Goal: Task Accomplishment & Management: Use online tool/utility

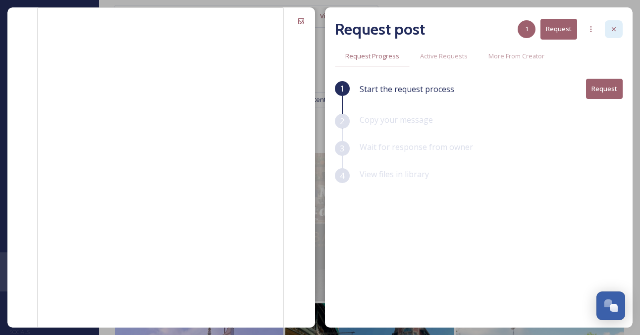
click at [610, 29] on icon at bounding box center [613, 29] width 8 height 8
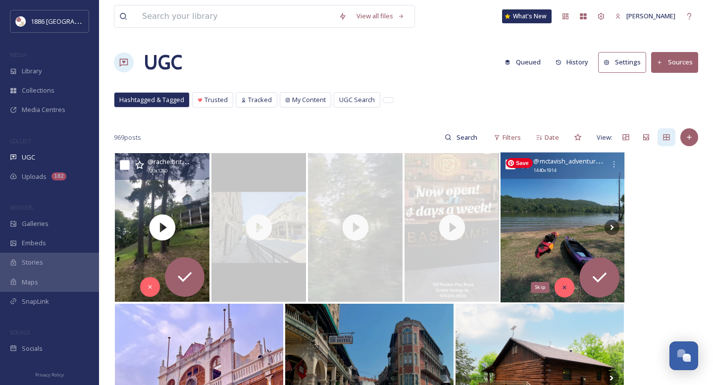
click at [565, 287] on icon at bounding box center [564, 287] width 7 height 7
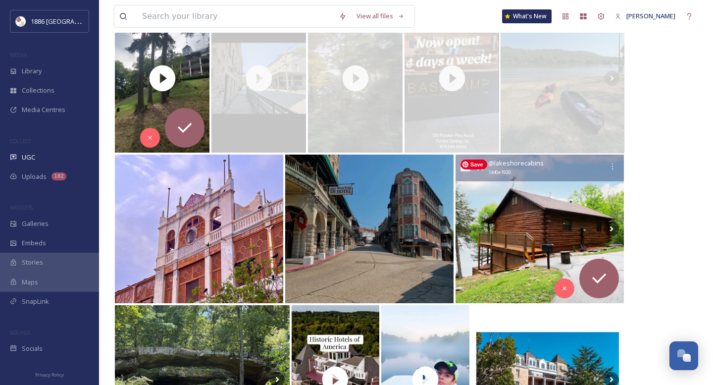
scroll to position [151, 0]
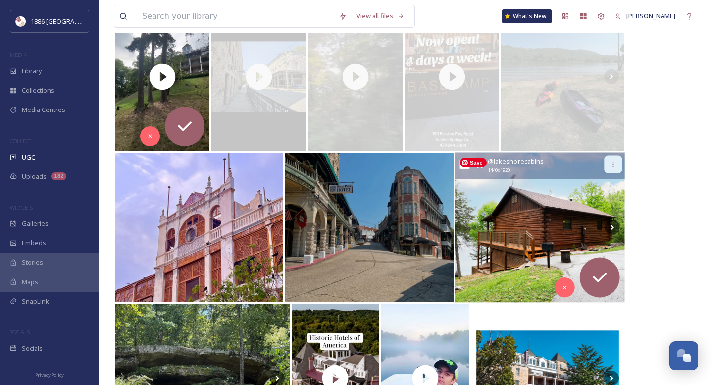
click at [616, 164] on icon at bounding box center [613, 164] width 8 height 8
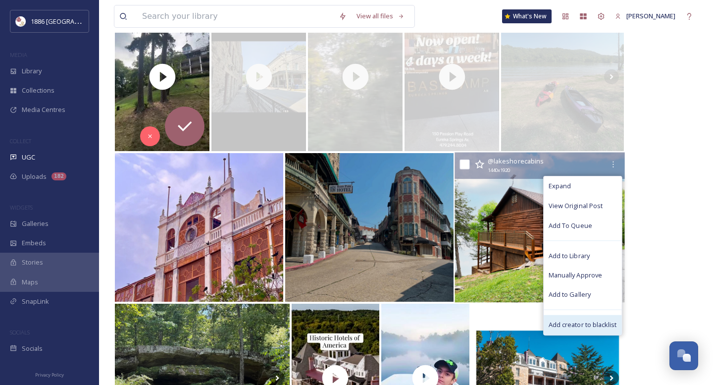
click at [599, 324] on span "Add creator to blacklist" at bounding box center [583, 324] width 68 height 9
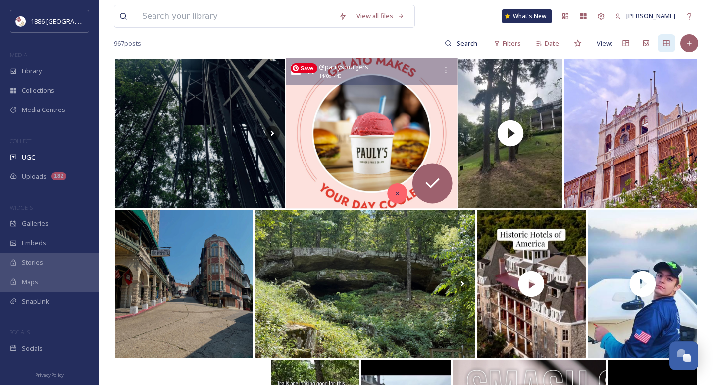
scroll to position [92, 0]
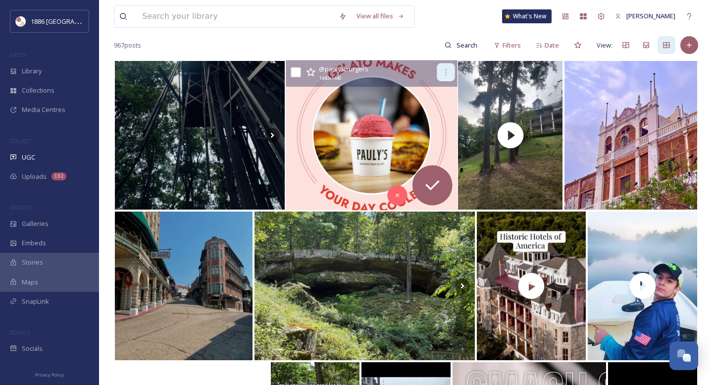
click at [446, 65] on div at bounding box center [445, 72] width 18 height 18
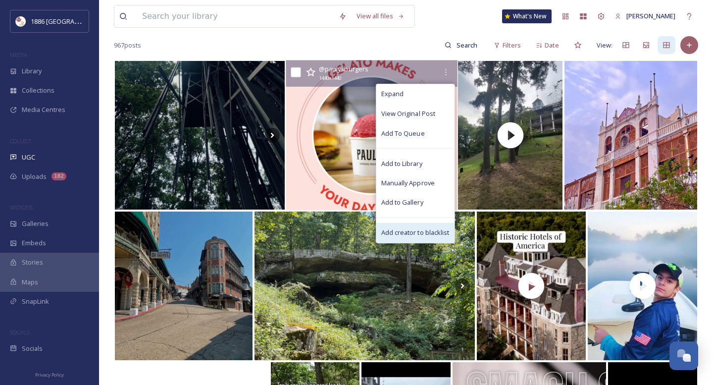
click at [424, 228] on span "Add creator to blacklist" at bounding box center [415, 232] width 68 height 9
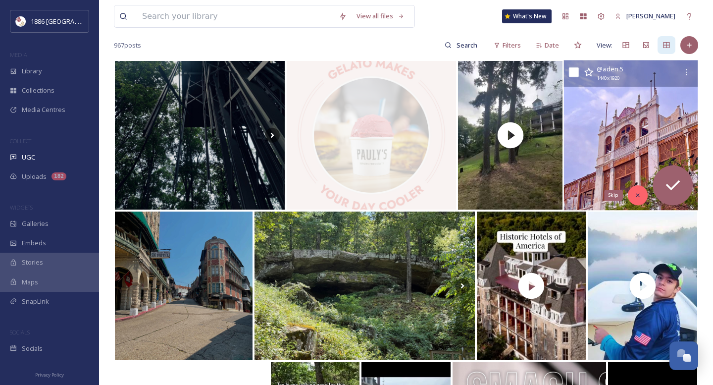
click at [635, 194] on icon at bounding box center [637, 195] width 7 height 7
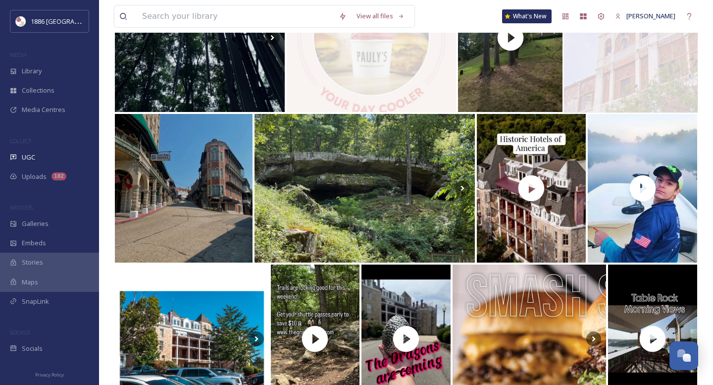
scroll to position [200, 0]
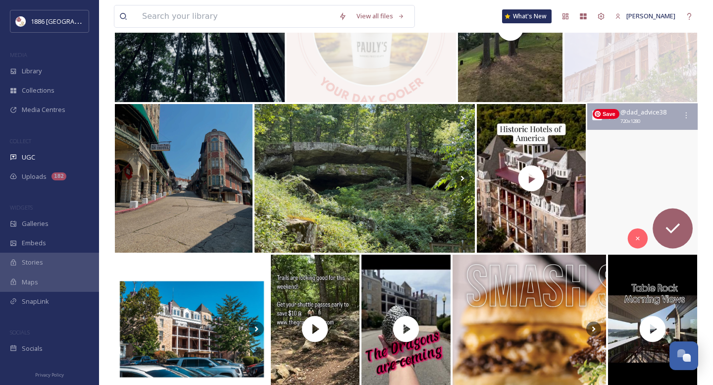
drag, startPoint x: 637, startPoint y: 240, endPoint x: 687, endPoint y: 133, distance: 118.1
click at [639, 133] on div "@ dad_advice38 720 x 1280" at bounding box center [642, 178] width 110 height 150
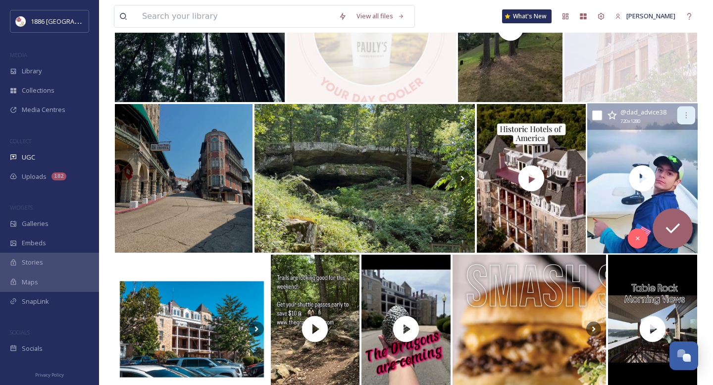
click at [639, 108] on div at bounding box center [686, 115] width 18 height 18
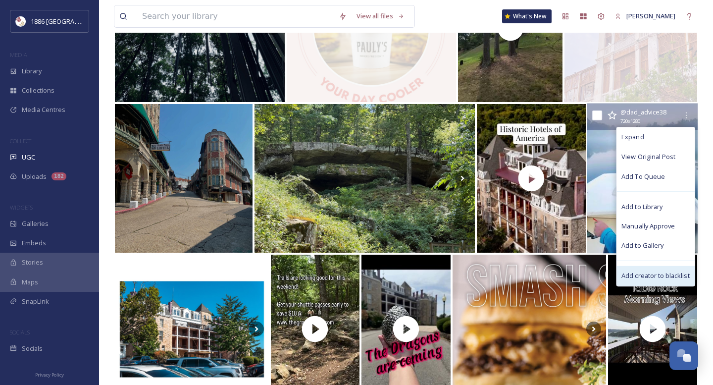
click at [639, 270] on div "Add creator to blacklist" at bounding box center [655, 276] width 78 height 20
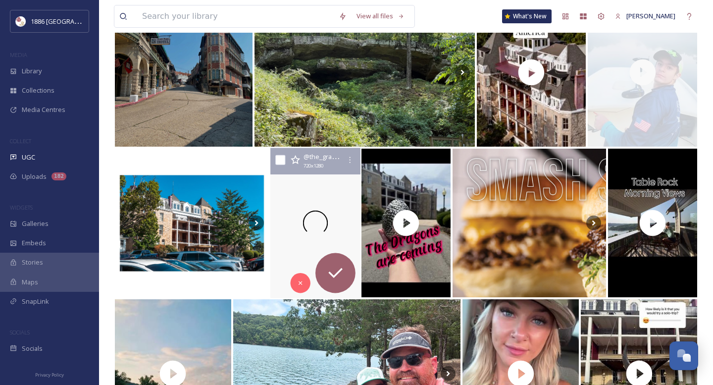
scroll to position [307, 0]
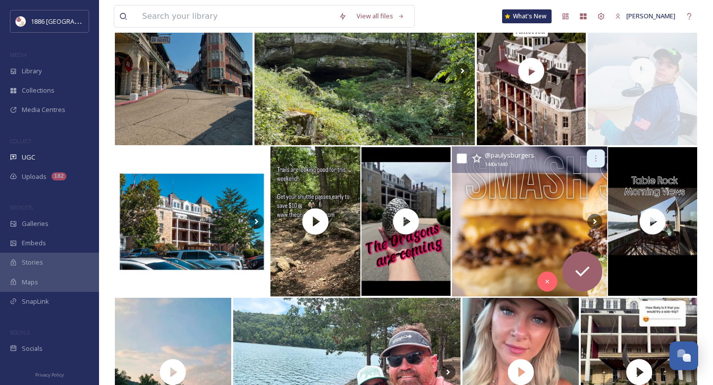
click at [598, 158] on icon at bounding box center [596, 158] width 8 height 8
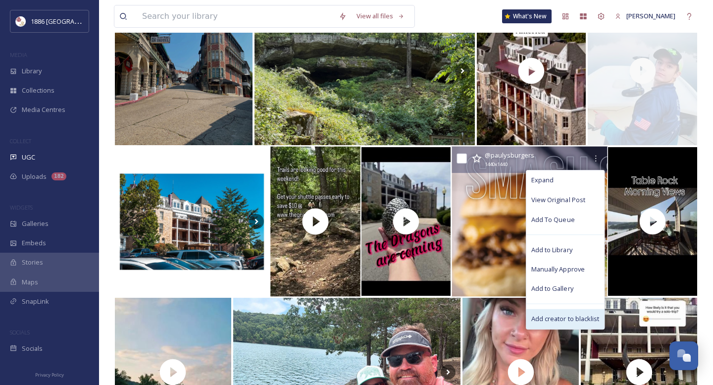
click at [570, 319] on span "Add creator to blacklist" at bounding box center [565, 318] width 68 height 9
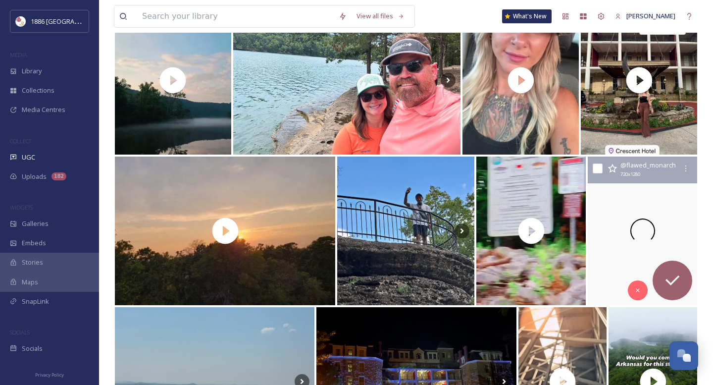
scroll to position [600, 0]
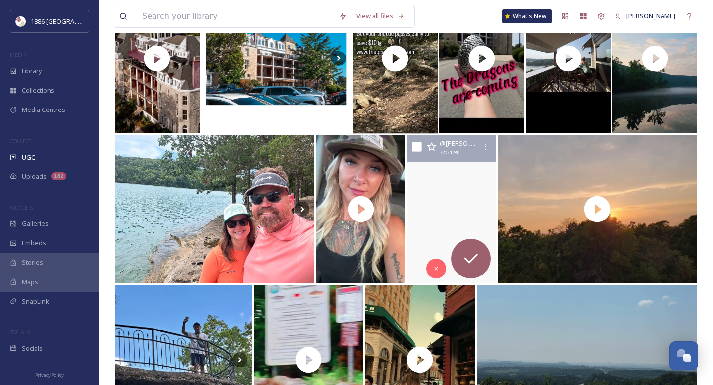
scroll to position [323, 0]
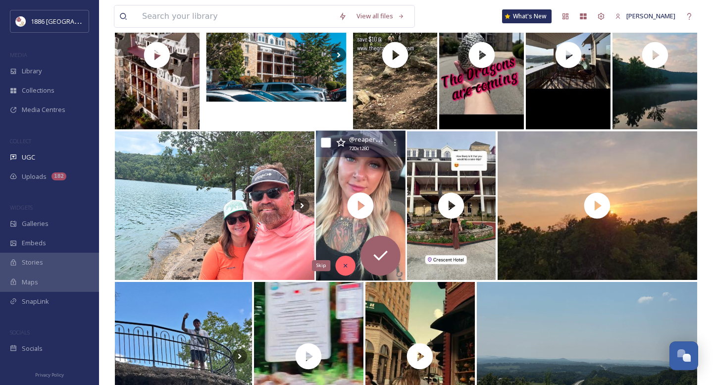
click at [348, 267] on icon at bounding box center [345, 265] width 7 height 7
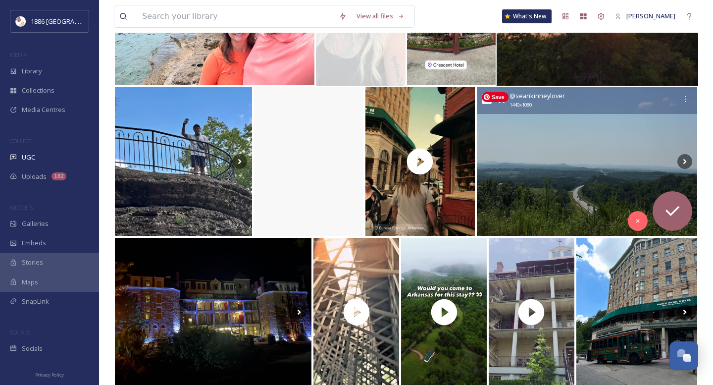
scroll to position [517, 0]
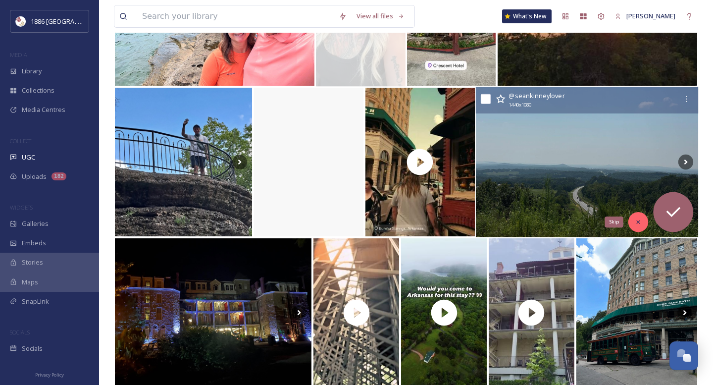
click at [643, 218] on div "Skip" at bounding box center [638, 222] width 20 height 20
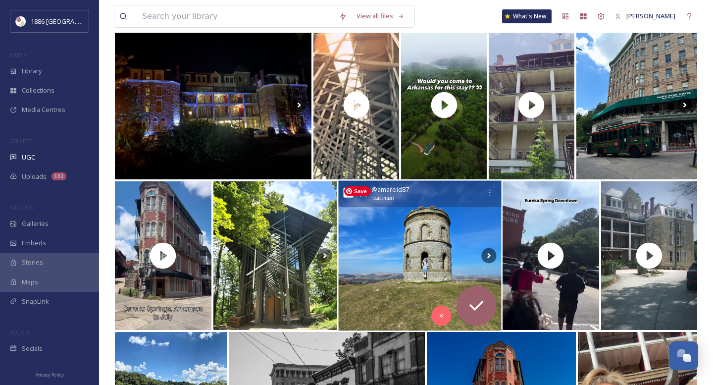
scroll to position [736, 0]
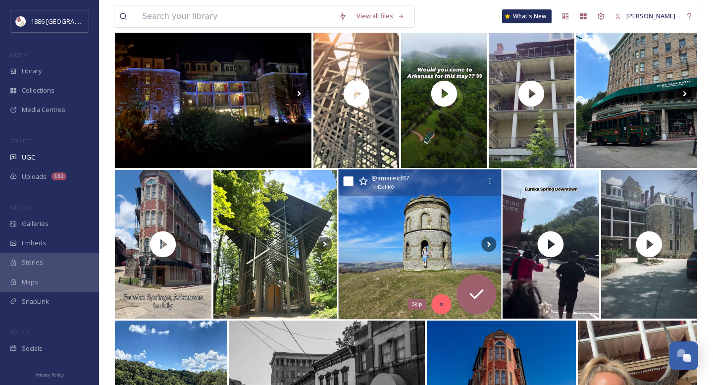
click at [447, 309] on div "Skip" at bounding box center [441, 304] width 20 height 20
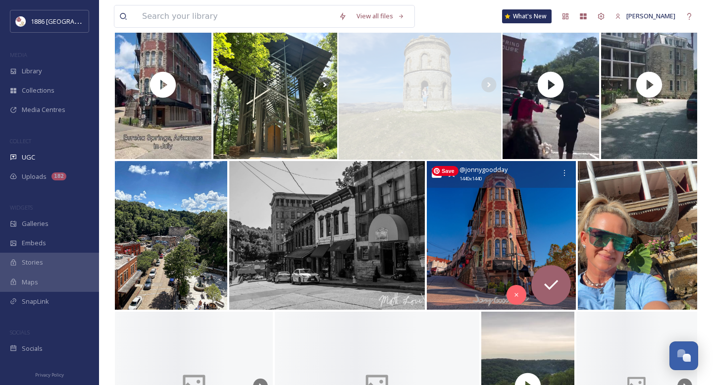
scroll to position [901, 0]
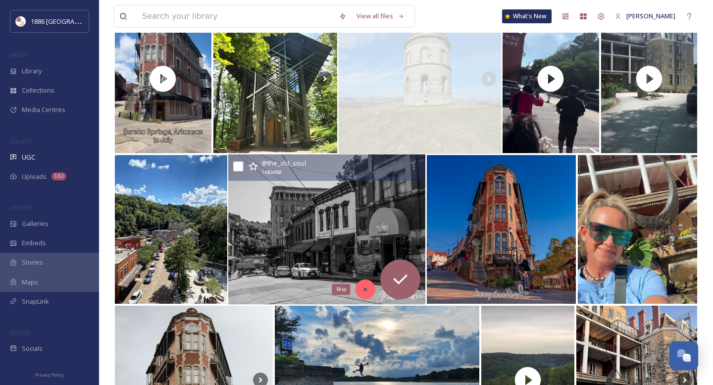
click at [364, 288] on icon at bounding box center [365, 289] width 3 height 3
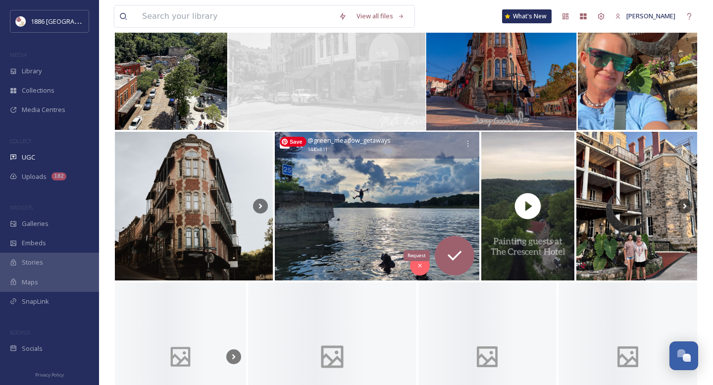
scroll to position [1194, 0]
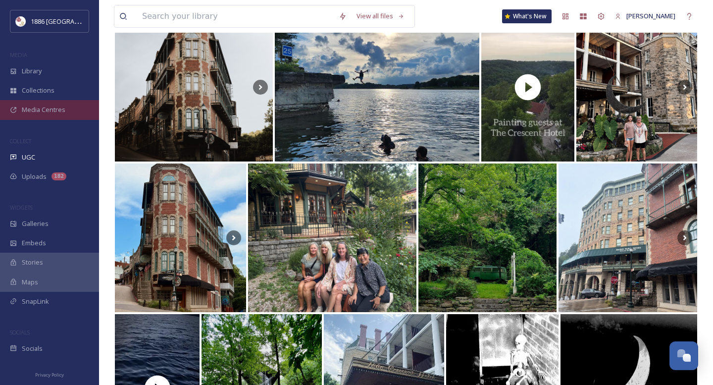
click at [63, 109] on span "Media Centres" at bounding box center [44, 109] width 44 height 9
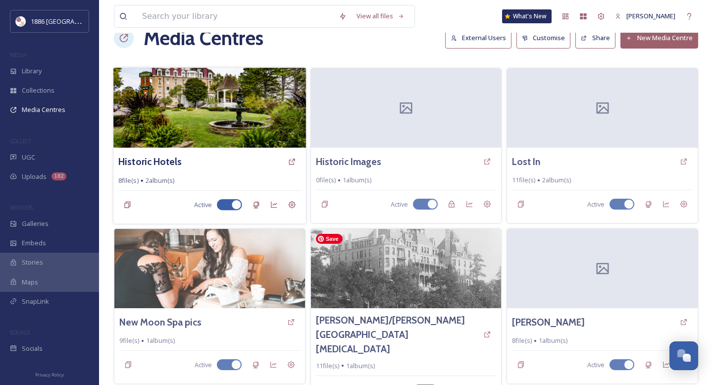
scroll to position [23, 0]
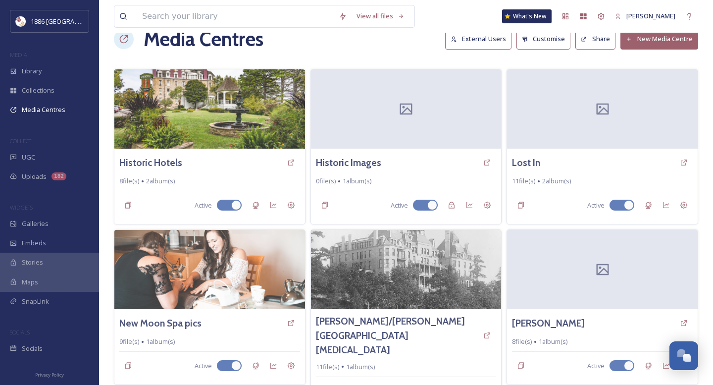
click at [668, 40] on button "New Media Centre" at bounding box center [659, 39] width 78 height 20
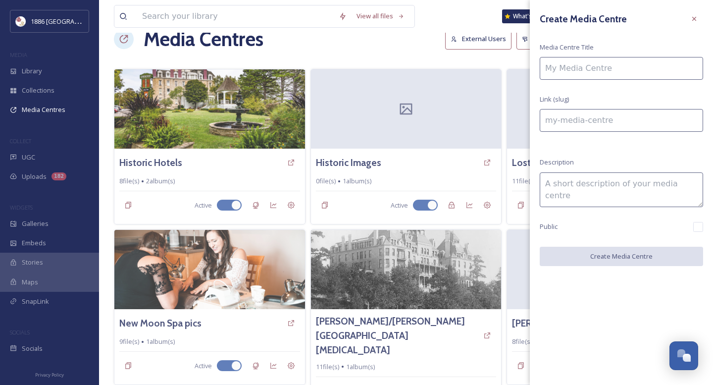
click at [638, 58] on input at bounding box center [621, 68] width 163 height 23
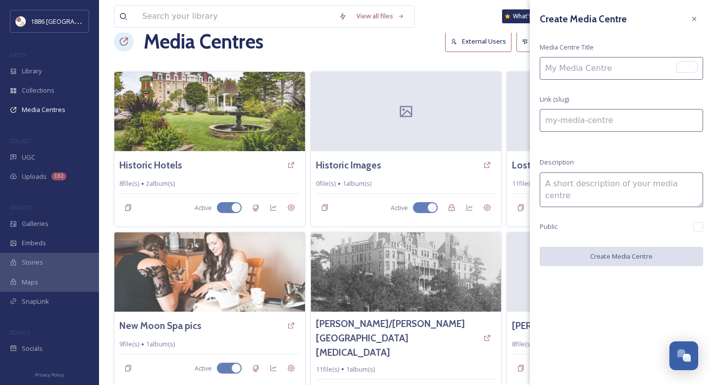
type input "N"
type input "n"
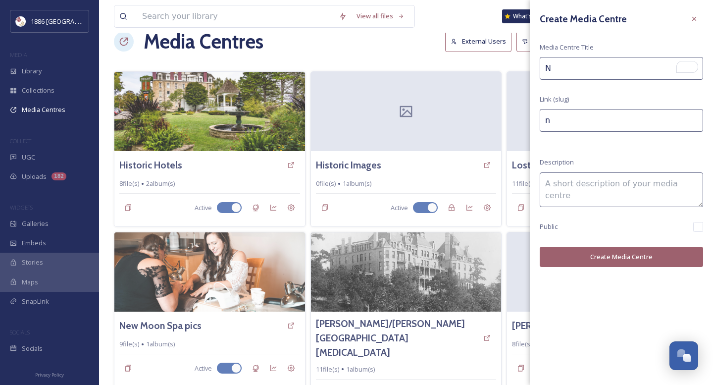
type input "NY"
type input "ny"
type input "NYt"
type input "nyt"
type input "NY"
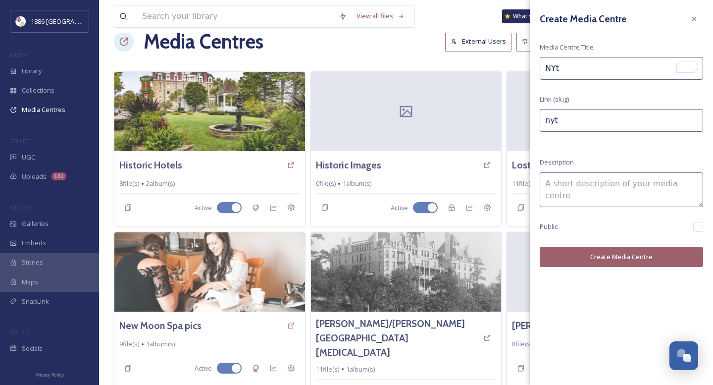
type input "ny"
type input "NYT"
type input "nyt"
click at [624, 60] on input "NYT" at bounding box center [621, 68] width 163 height 23
click at [608, 66] on input "NYT" at bounding box center [621, 68] width 163 height 23
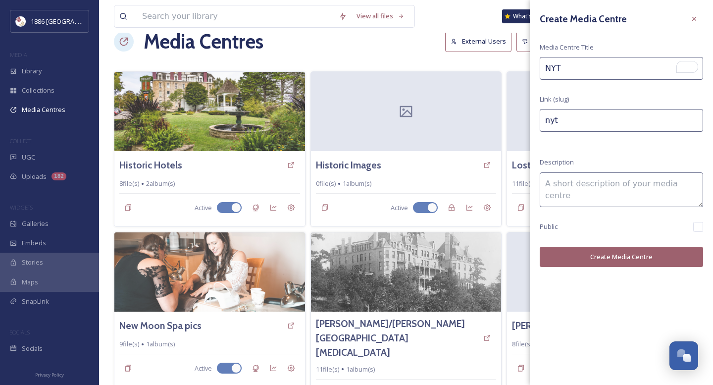
type input "NYT-"
type input "nyt-"
type input "NYT--"
type input "nyt--"
type input "NYT--M"
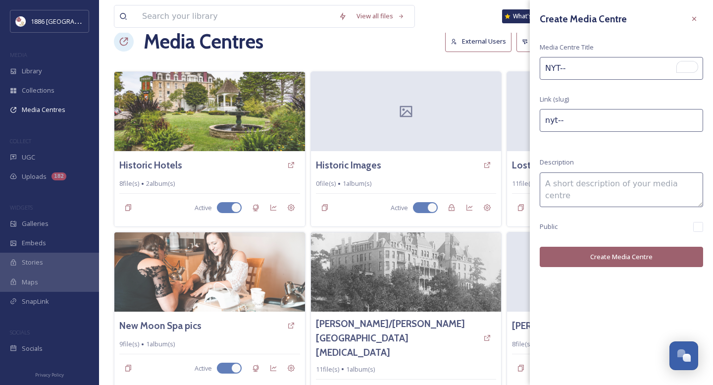
type input "nyt--m"
type input "NYT--Ma"
type input "nyt--ma"
type input "NYT--Mar"
type input "nyt--mar"
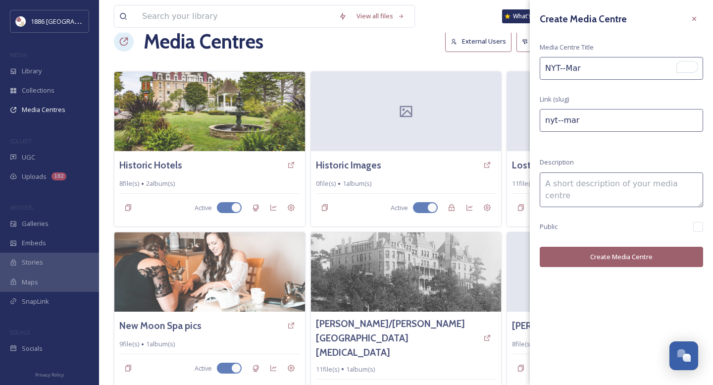
type input "NYT--Mary"
type input "nyt--mary"
type input "NYT--Mary"
type input "nyt--mary-"
type input "NYT--Mary P"
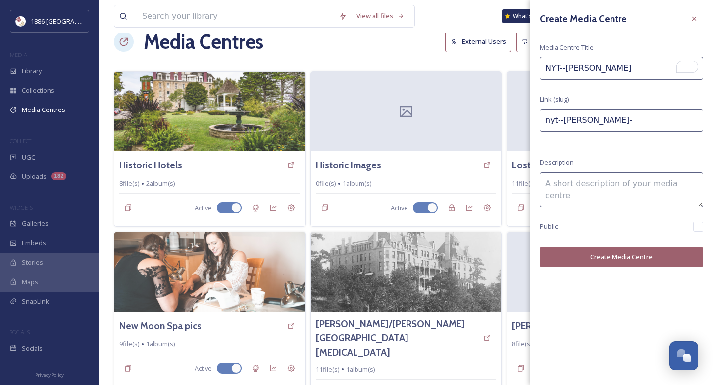
type input "nyt--mary-p"
type input "NYT--Mary Pi"
type input "nyt--mary-pi"
type input "NYT--Mary Pil"
type input "nyt--mary-pil"
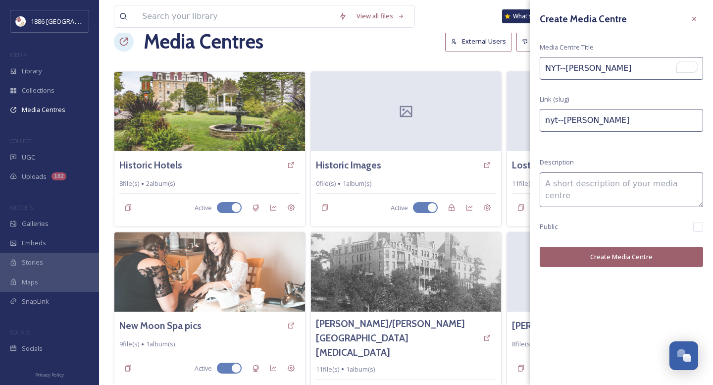
type input "NYT--Mary Pilo"
type input "nyt--mary-pilo"
type input "NYT--Mary Pilon"
type input "nyt--mary-pilon"
type input "NYT--Mary Pilon"
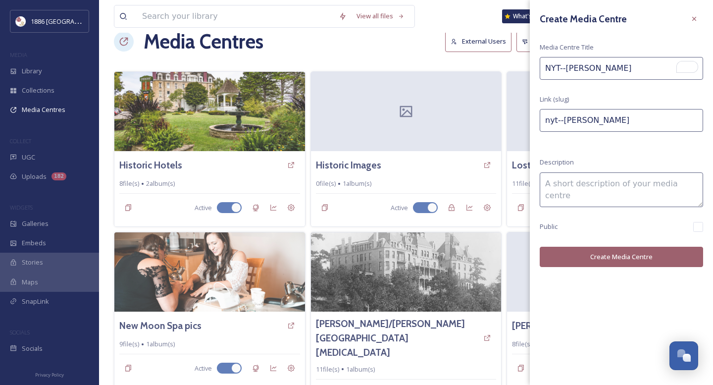
click at [624, 250] on button "Create Media Centre" at bounding box center [621, 257] width 163 height 20
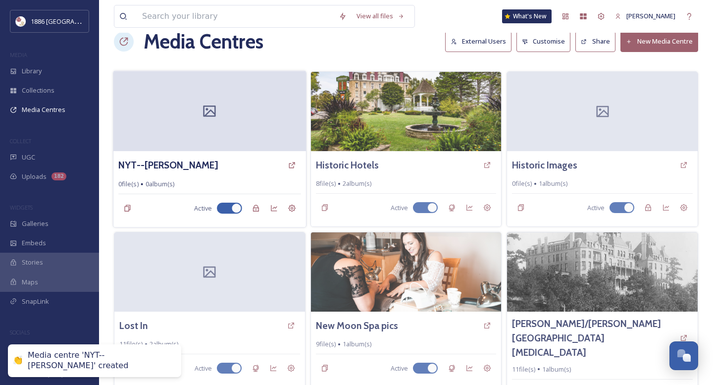
click at [249, 123] on div at bounding box center [209, 111] width 193 height 80
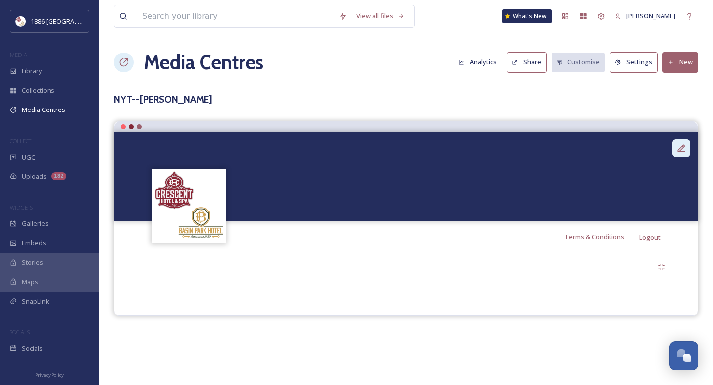
click at [676, 153] on div at bounding box center [681, 148] width 18 height 18
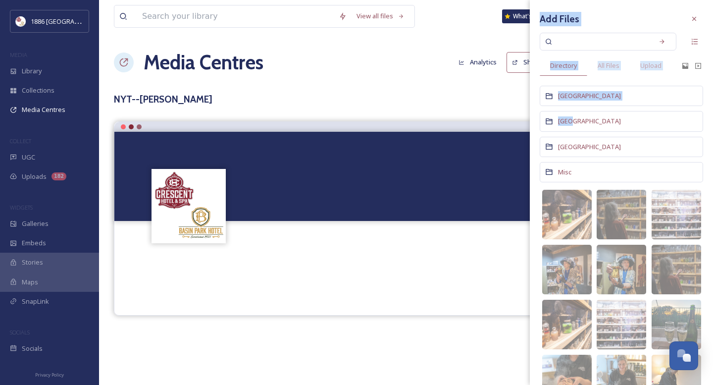
drag, startPoint x: 570, startPoint y: 122, endPoint x: 412, endPoint y: 262, distance: 211.1
click at [413, 262] on div "View all files What's New Gina Rambo Media Centres Analytics Share Customise Se…" at bounding box center [406, 192] width 614 height 385
click at [412, 262] on div at bounding box center [406, 266] width 529 height 18
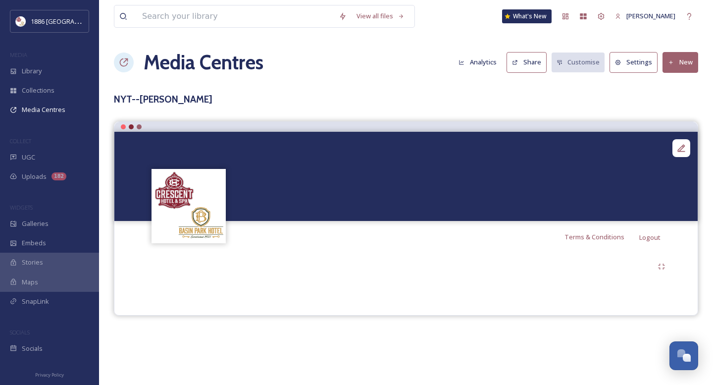
click at [686, 57] on button "New" at bounding box center [680, 62] width 36 height 20
click at [682, 91] on div "Add Files" at bounding box center [677, 85] width 42 height 19
click at [680, 107] on span "Add Album" at bounding box center [676, 104] width 32 height 9
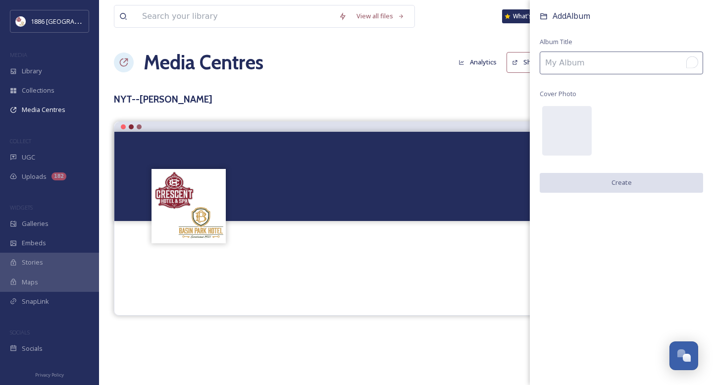
click at [619, 54] on input "To enrich screen reader interactions, please activate Accessibility in Grammarl…" at bounding box center [621, 62] width 163 height 23
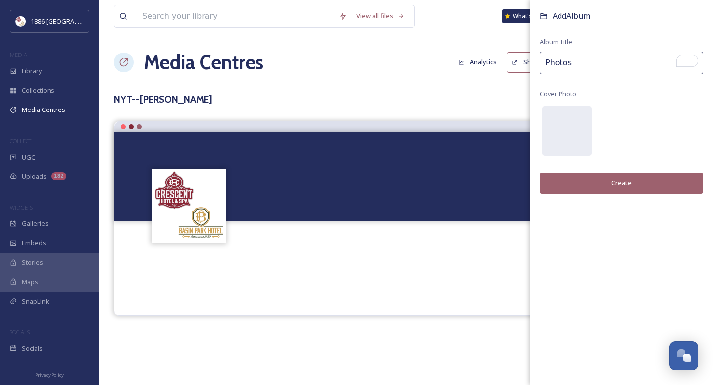
type input "Photos"
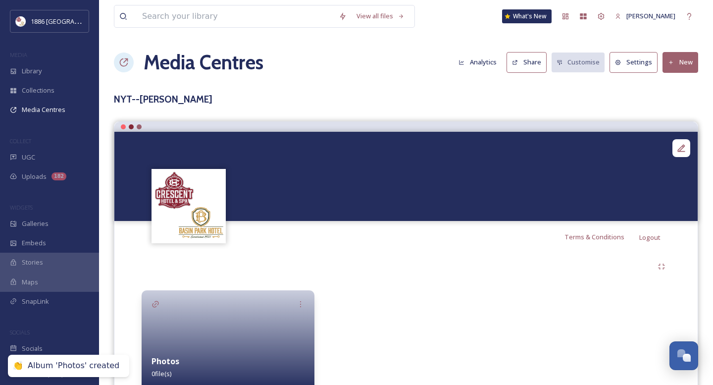
click at [220, 330] on div at bounding box center [228, 339] width 173 height 99
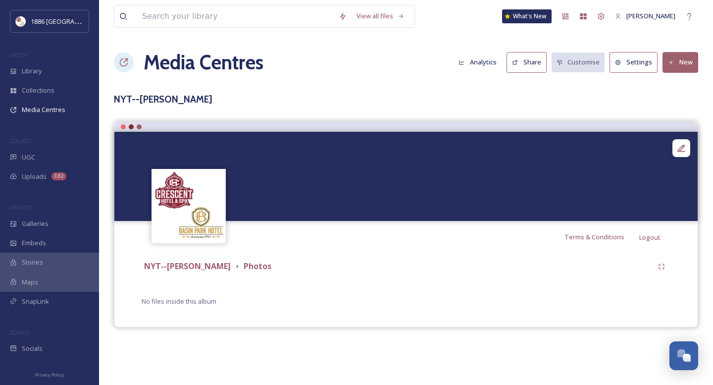
click at [685, 72] on div "Media Centres Analytics Share Customise Settings New" at bounding box center [406, 63] width 584 height 30
click at [685, 67] on button "New" at bounding box center [680, 62] width 36 height 20
click at [682, 83] on span "Add Files" at bounding box center [673, 85] width 27 height 9
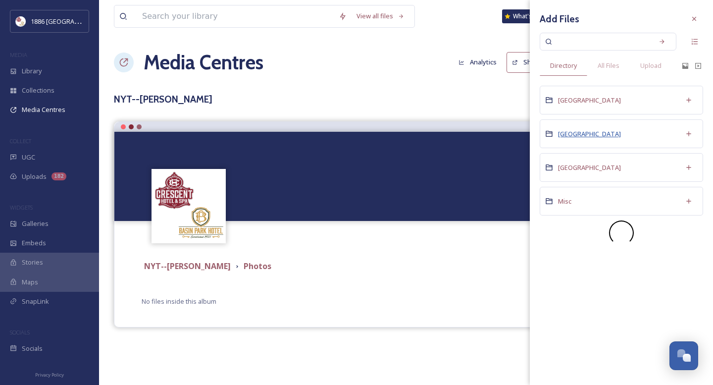
click at [581, 134] on span "Crescent Hotel" at bounding box center [589, 133] width 63 height 9
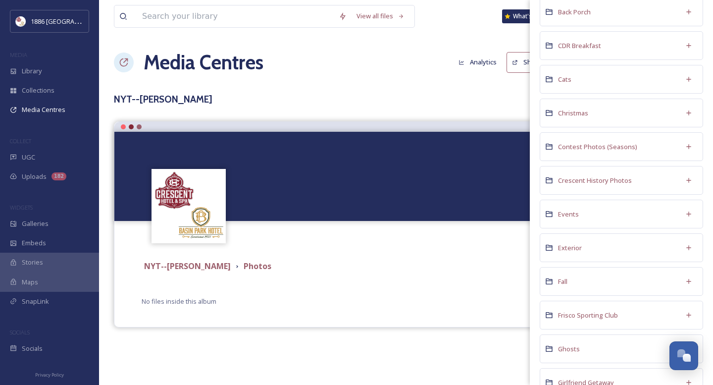
scroll to position [134, 0]
click at [596, 182] on span "Crescent History Photos" at bounding box center [595, 177] width 74 height 9
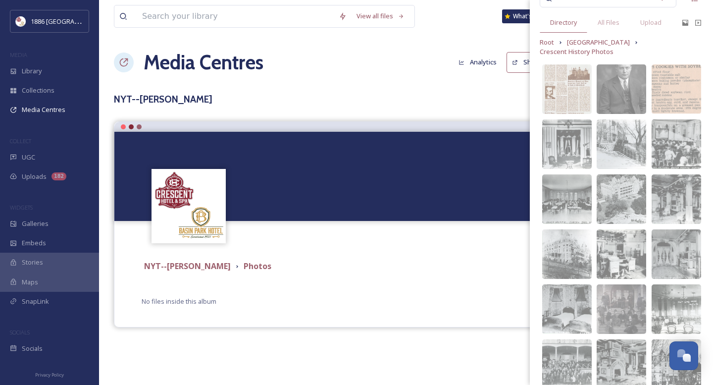
scroll to position [49, 0]
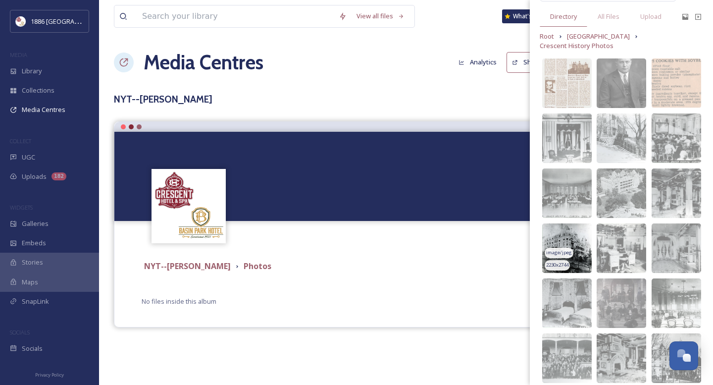
click at [562, 234] on img at bounding box center [567, 248] width 50 height 50
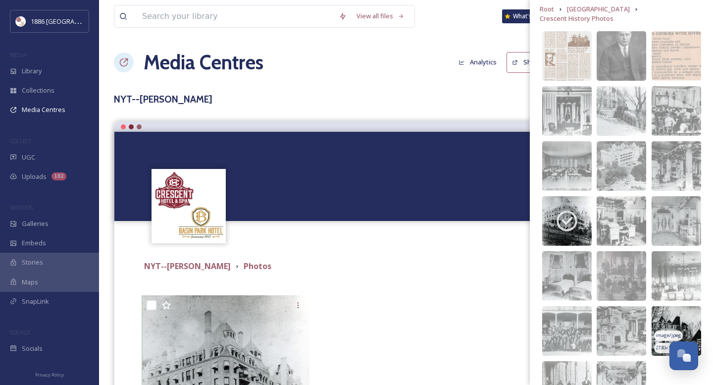
scroll to position [124, 0]
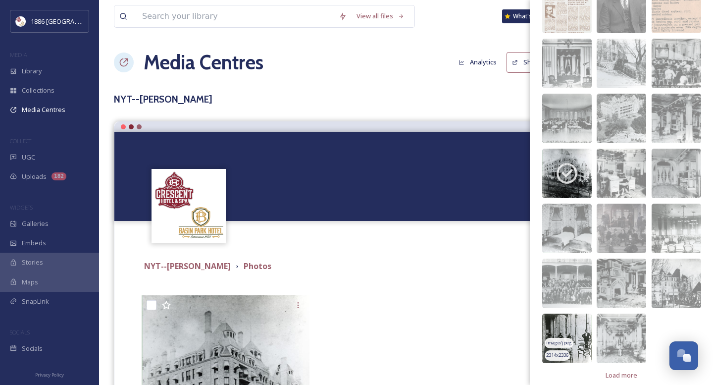
click at [571, 314] on img at bounding box center [567, 338] width 50 height 50
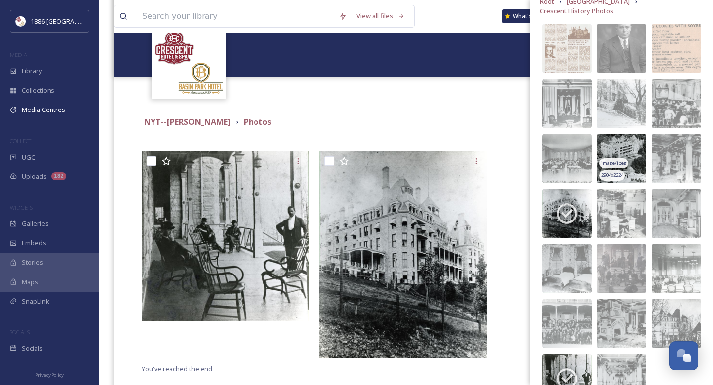
scroll to position [0, 0]
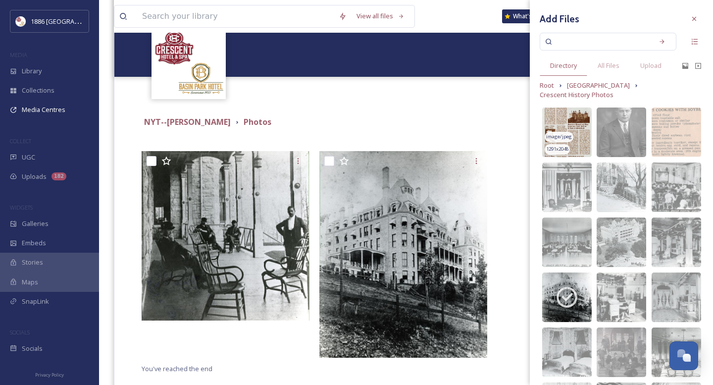
click at [578, 109] on img at bounding box center [567, 132] width 50 height 50
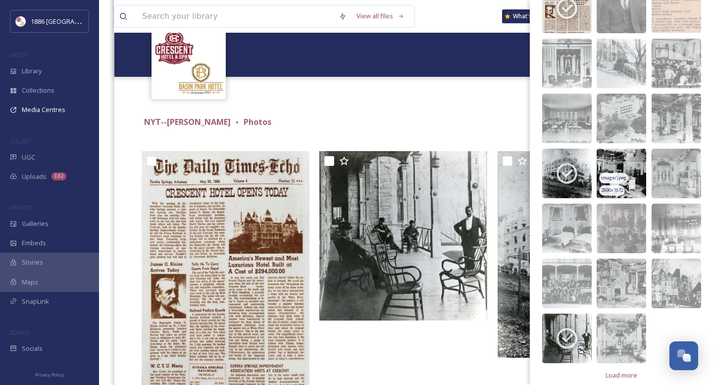
scroll to position [124, 0]
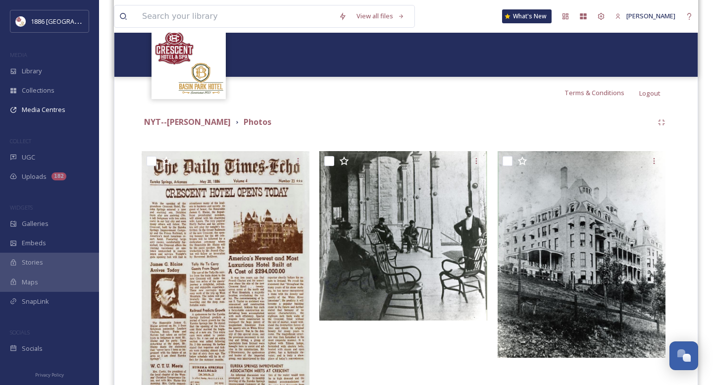
click at [461, 120] on div "NYT--Mary Pilon Photos" at bounding box center [397, 122] width 511 height 12
click at [34, 69] on span "Library" at bounding box center [32, 70] width 20 height 9
